Goal: Task Accomplishment & Management: Manage account settings

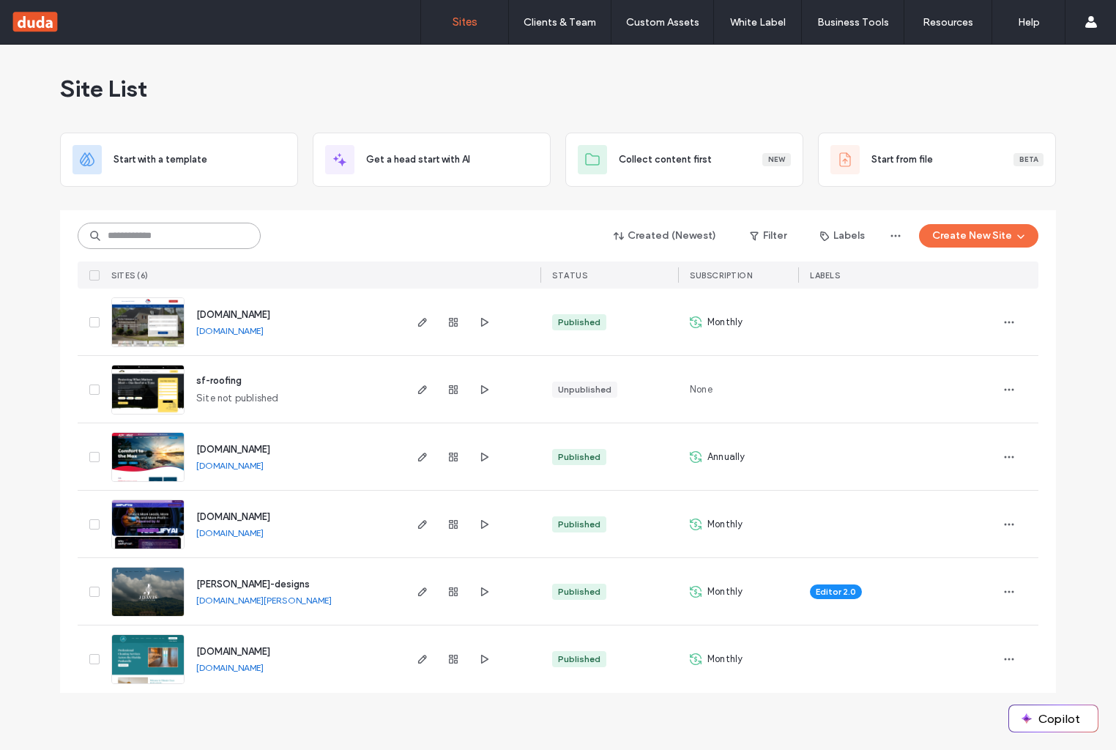
click at [214, 234] on input at bounding box center [169, 236] width 183 height 26
click at [270, 449] on span "www.airmaxstcloud.com" at bounding box center [233, 449] width 74 height 11
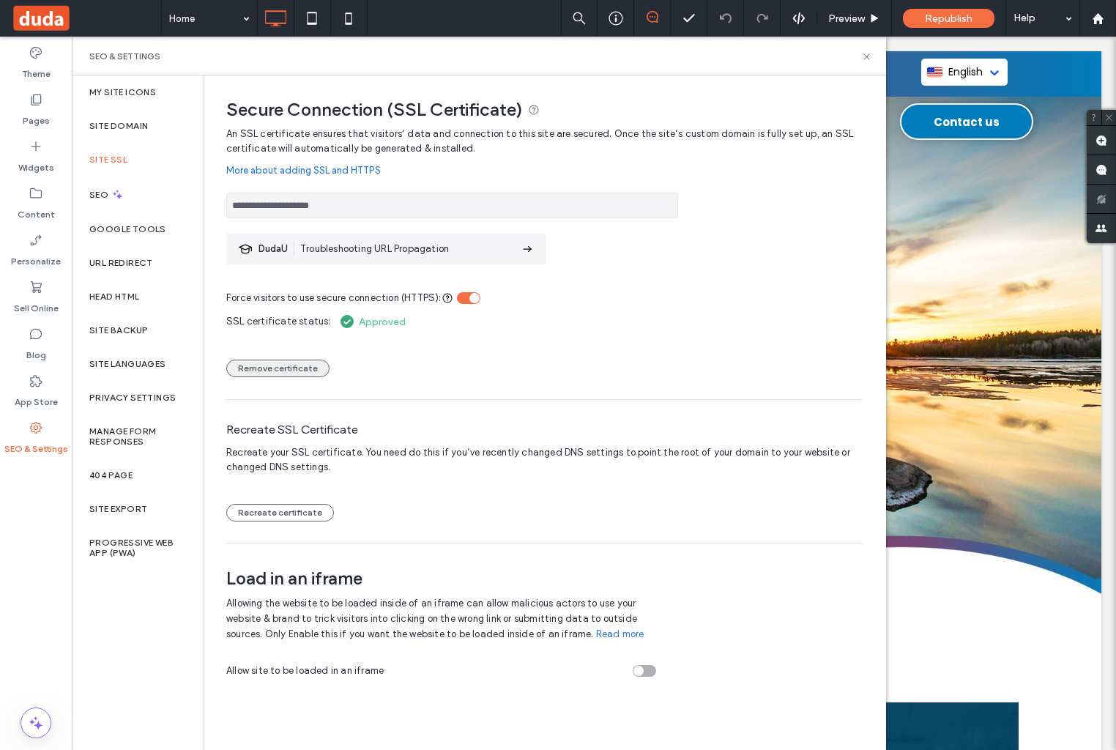
click at [295, 371] on button "Remove certificate" at bounding box center [277, 369] width 103 height 18
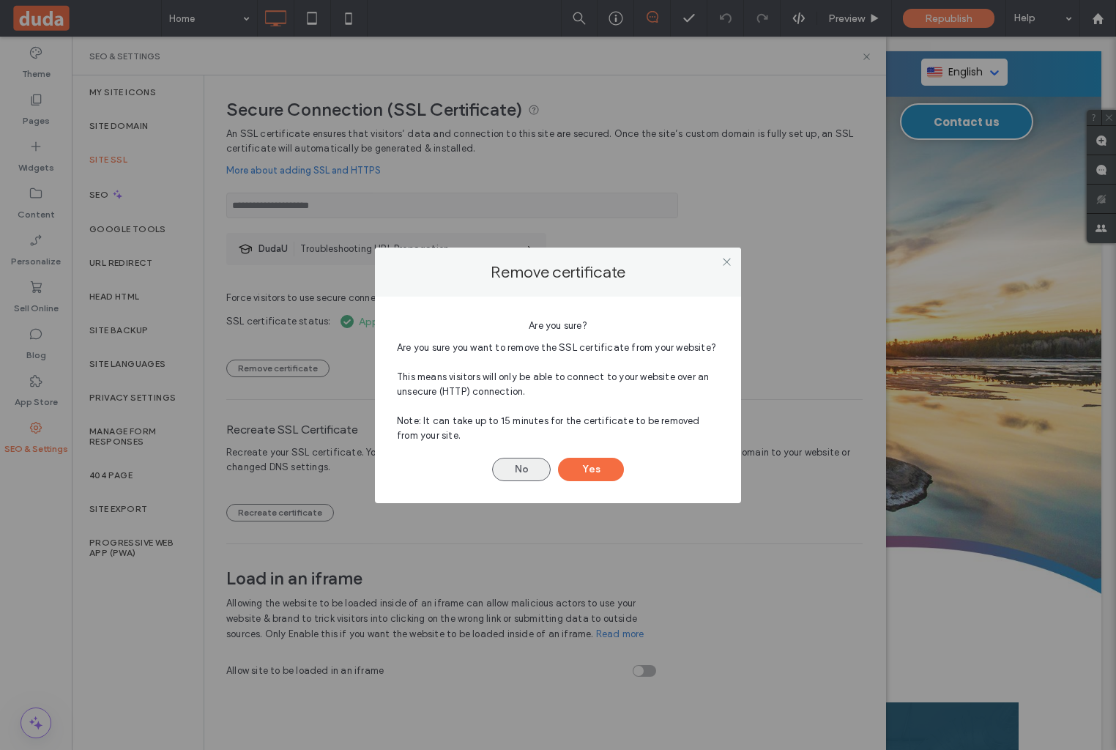
click at [530, 471] on button "No" at bounding box center [521, 469] width 59 height 23
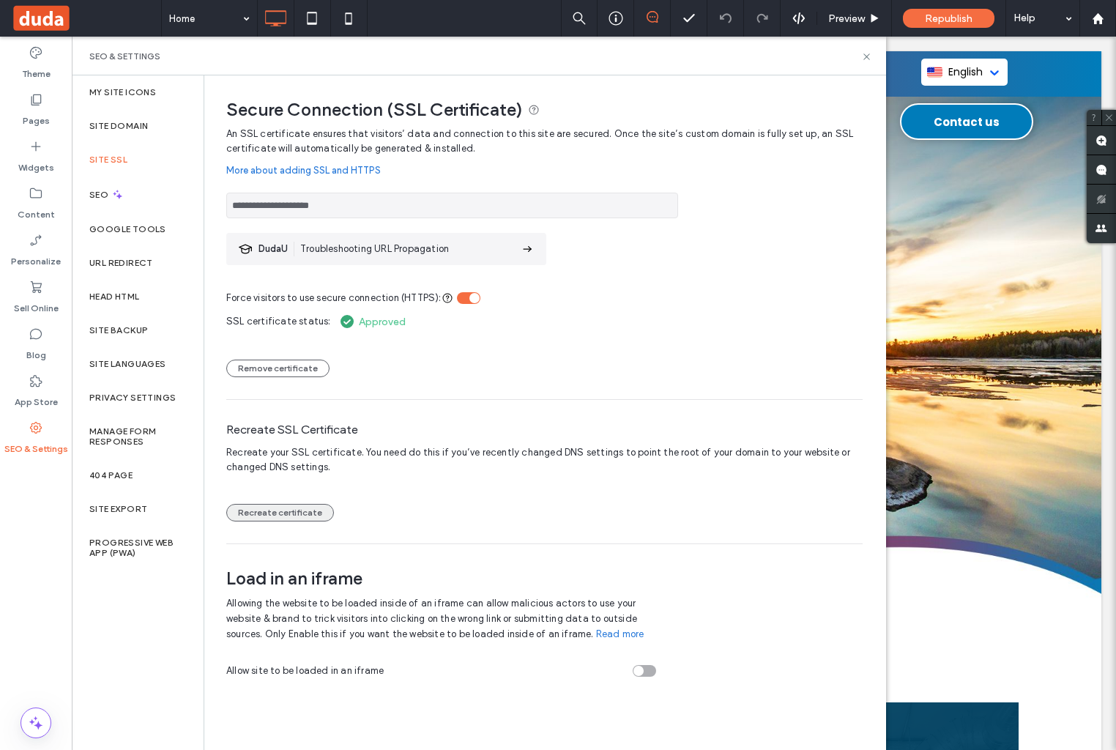
click at [289, 511] on button "Recreate certificate" at bounding box center [280, 513] width 108 height 18
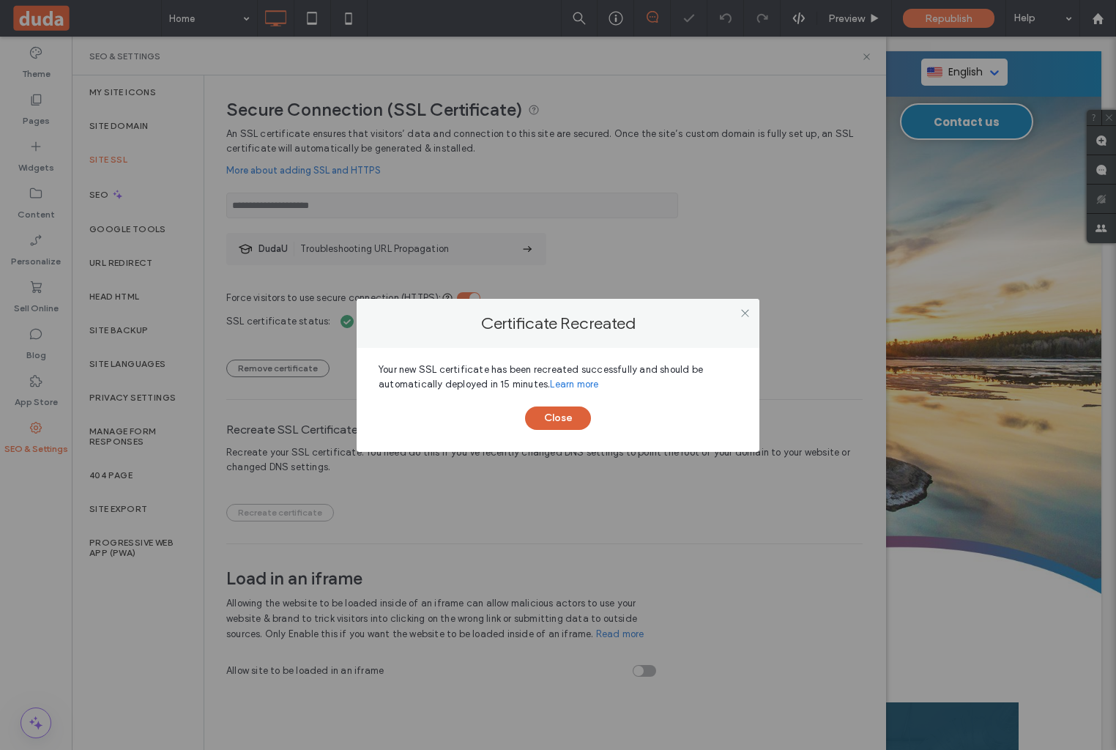
click at [564, 415] on button "Close" at bounding box center [558, 418] width 66 height 23
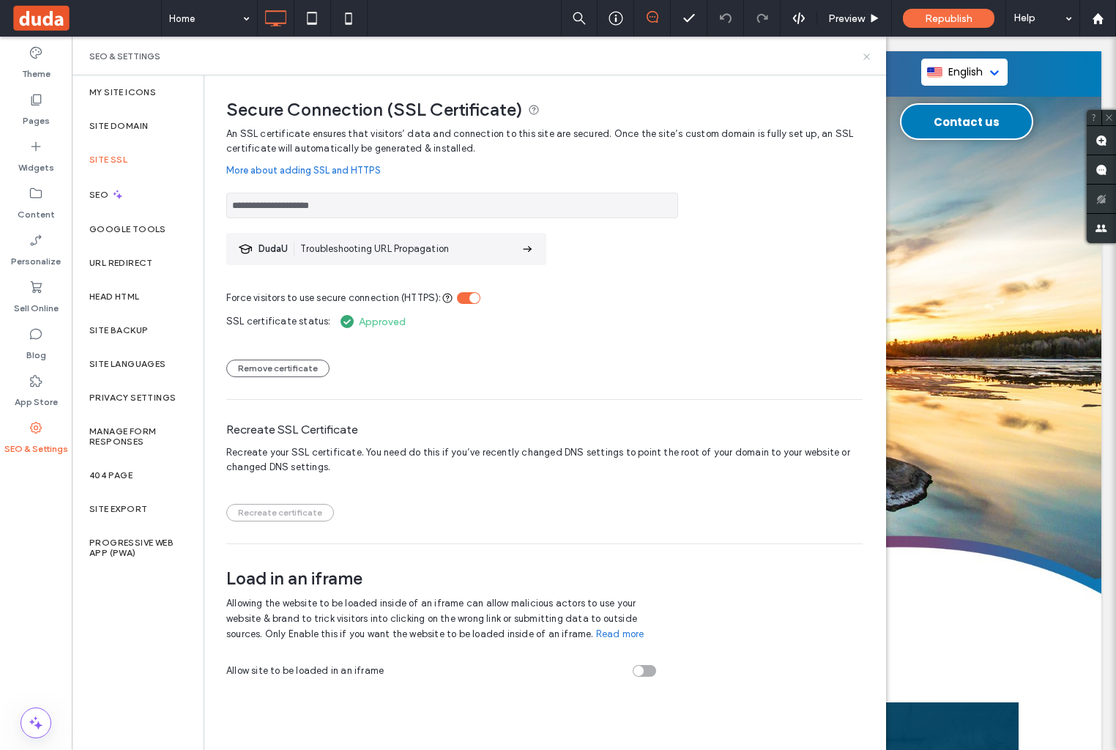
click at [865, 57] on icon at bounding box center [866, 56] width 11 height 11
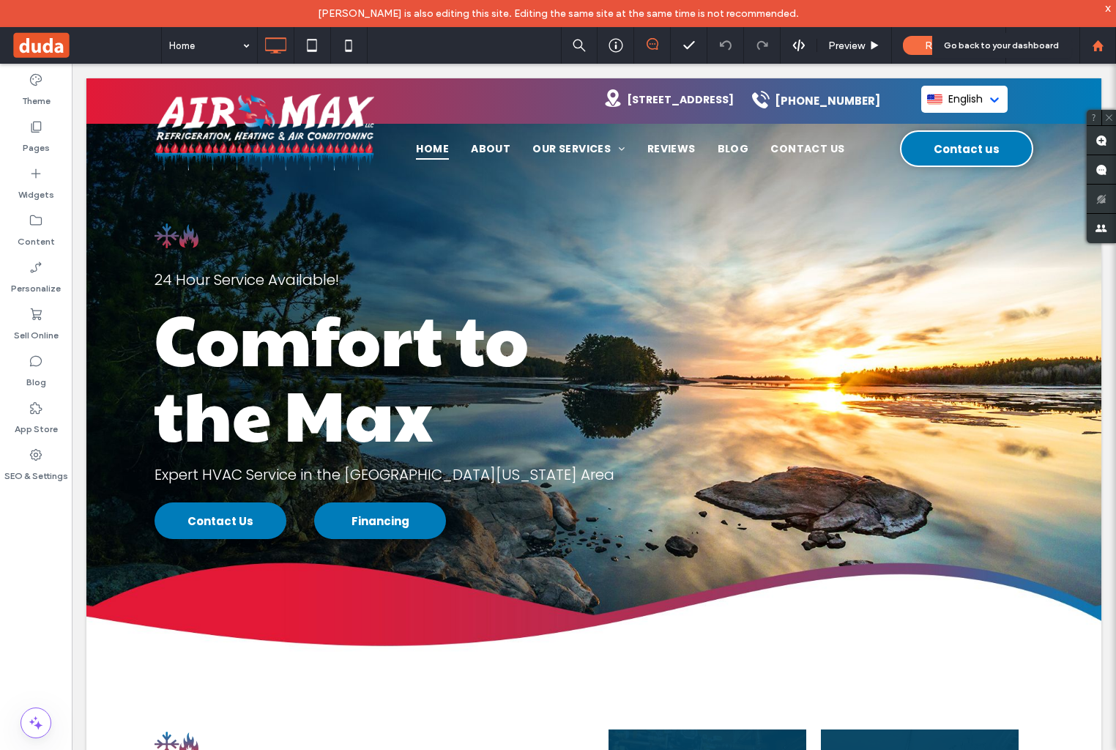
click at [1099, 41] on icon at bounding box center [1098, 46] width 12 height 12
